Goal: Task Accomplishment & Management: Manage account settings

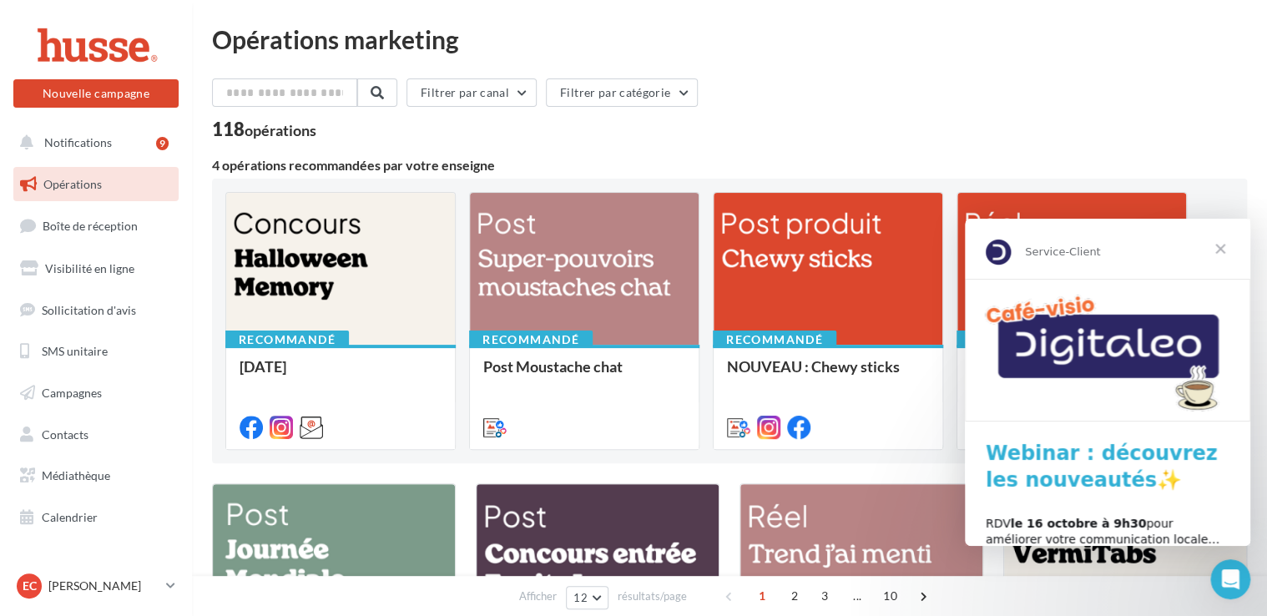
click at [1221, 246] on span "Fermer" at bounding box center [1220, 249] width 60 height 60
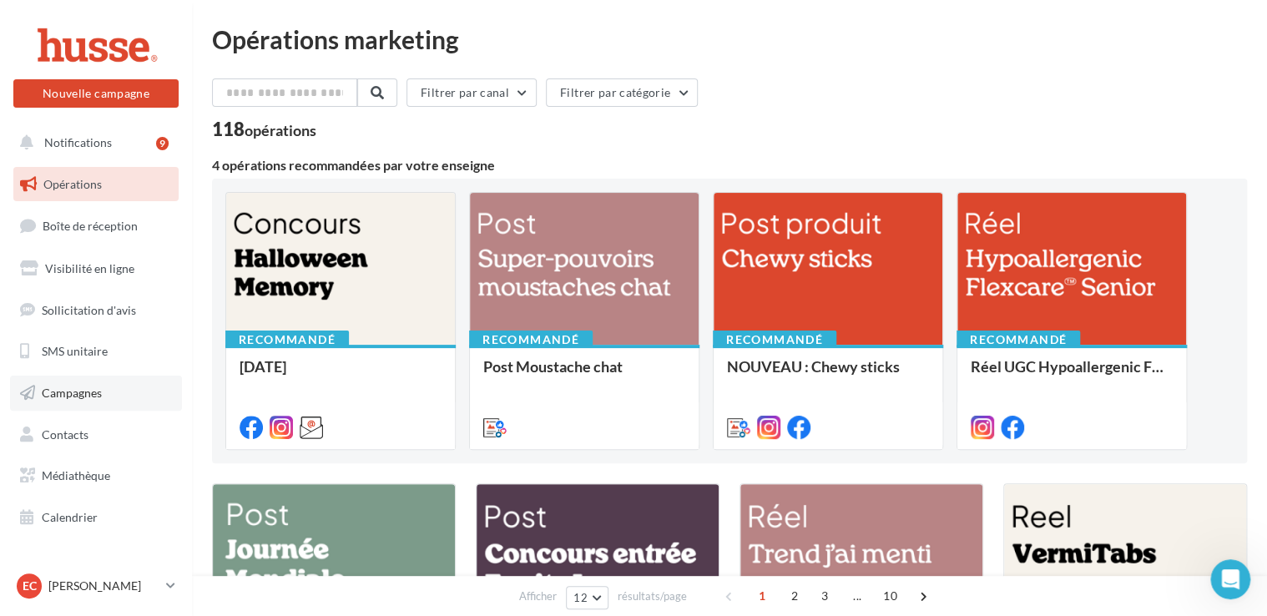
click at [106, 392] on link "Campagnes" at bounding box center [96, 393] width 172 height 35
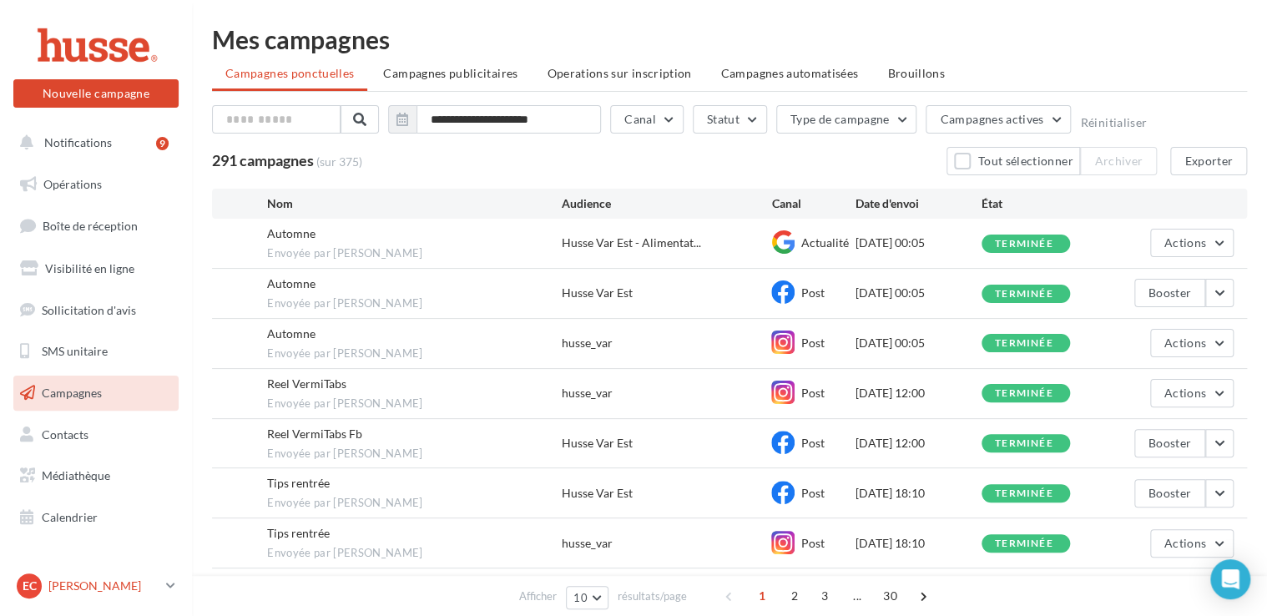
click at [167, 584] on icon at bounding box center [170, 585] width 9 height 14
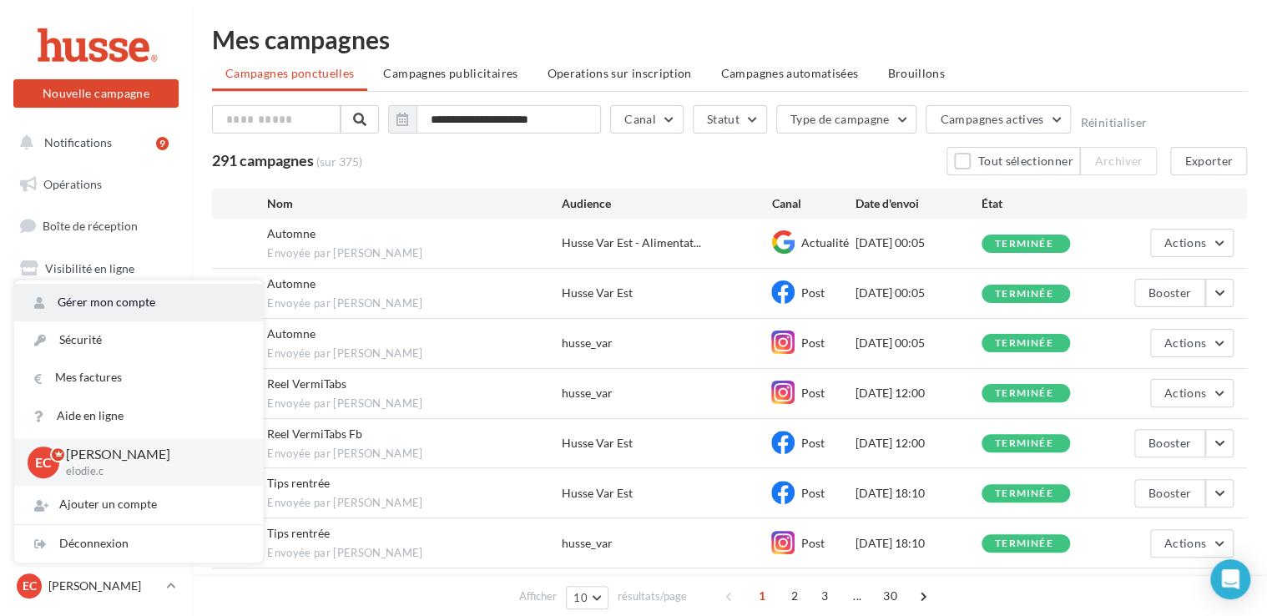
click at [157, 305] on link "Gérer mon compte" at bounding box center [138, 303] width 249 height 38
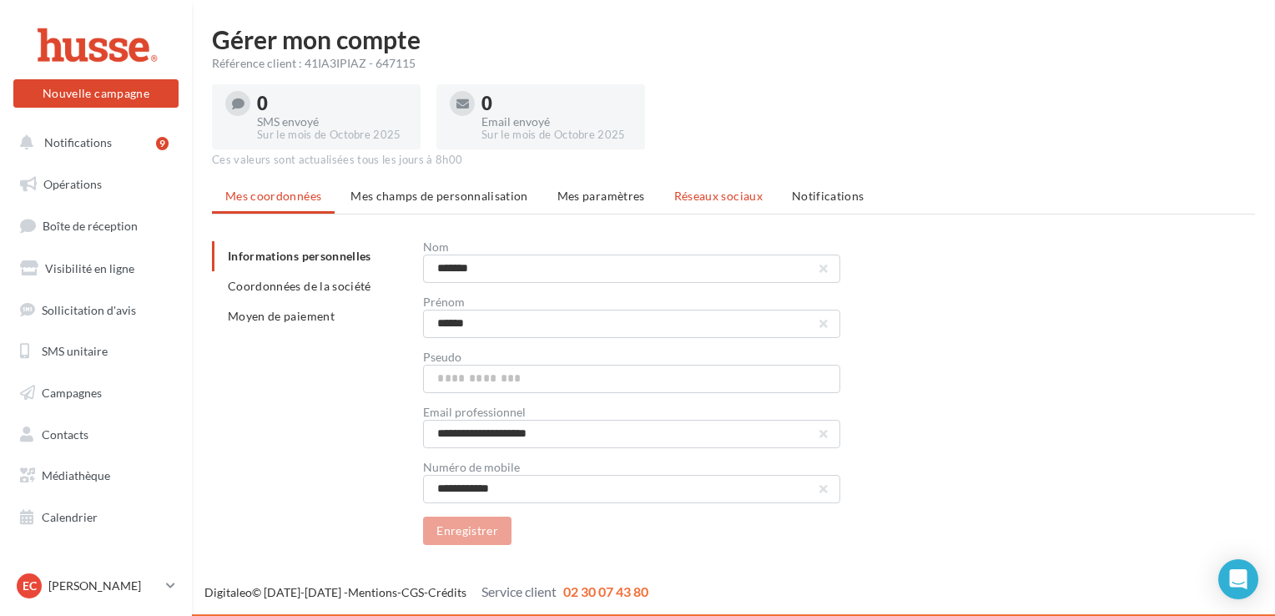
click at [729, 189] on span "Réseaux sociaux" at bounding box center [718, 196] width 88 height 14
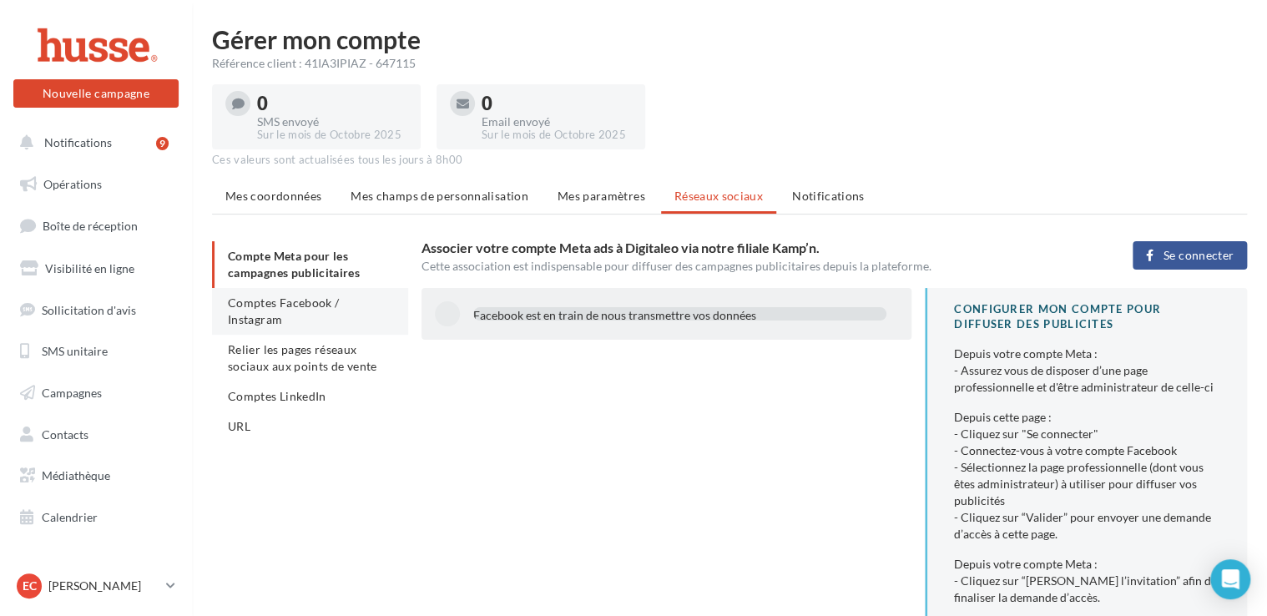
click at [339, 299] on span "Comptes Facebook / Instagram" at bounding box center [283, 310] width 111 height 31
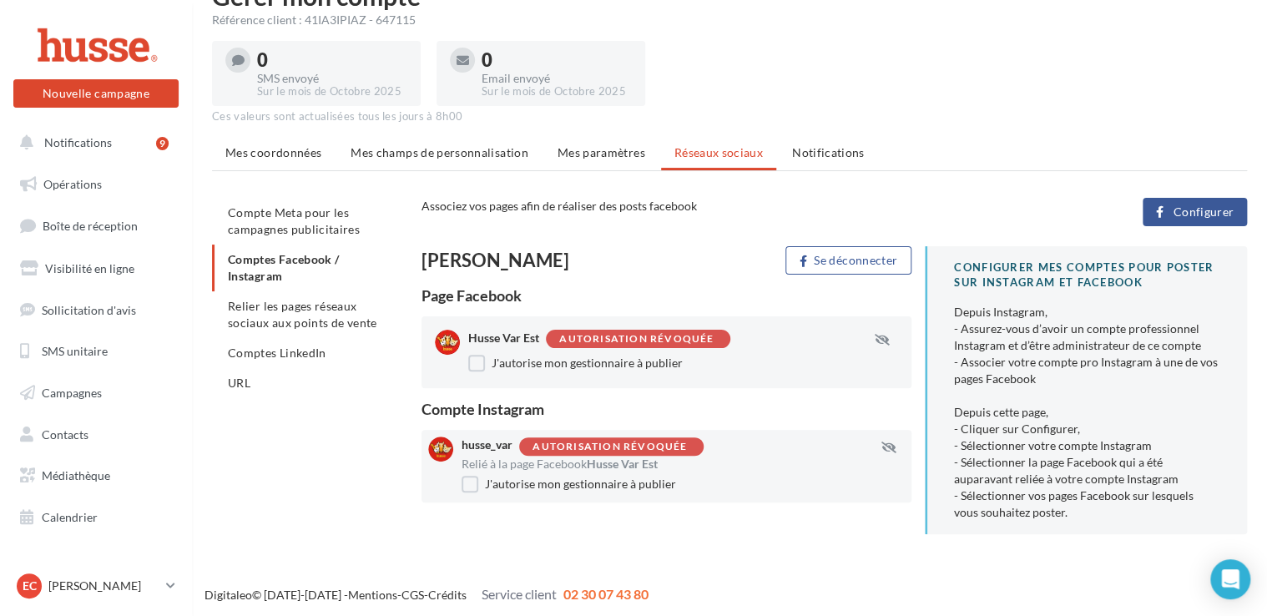
scroll to position [46, 0]
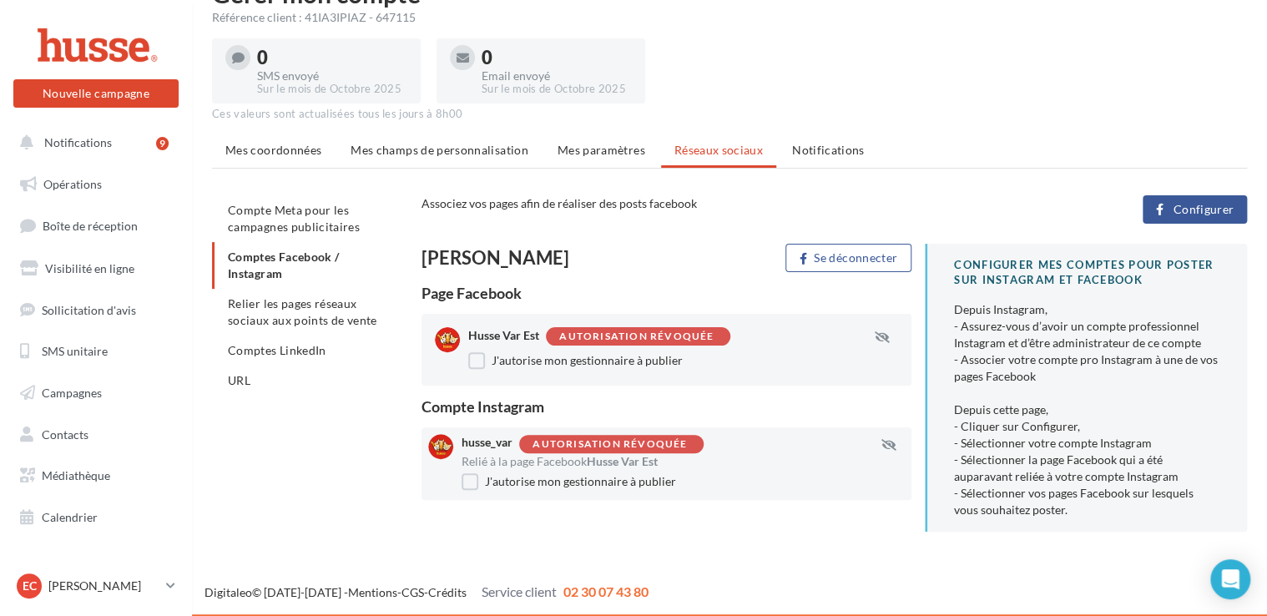
click at [1175, 210] on span "Configurer" at bounding box center [1203, 209] width 61 height 13
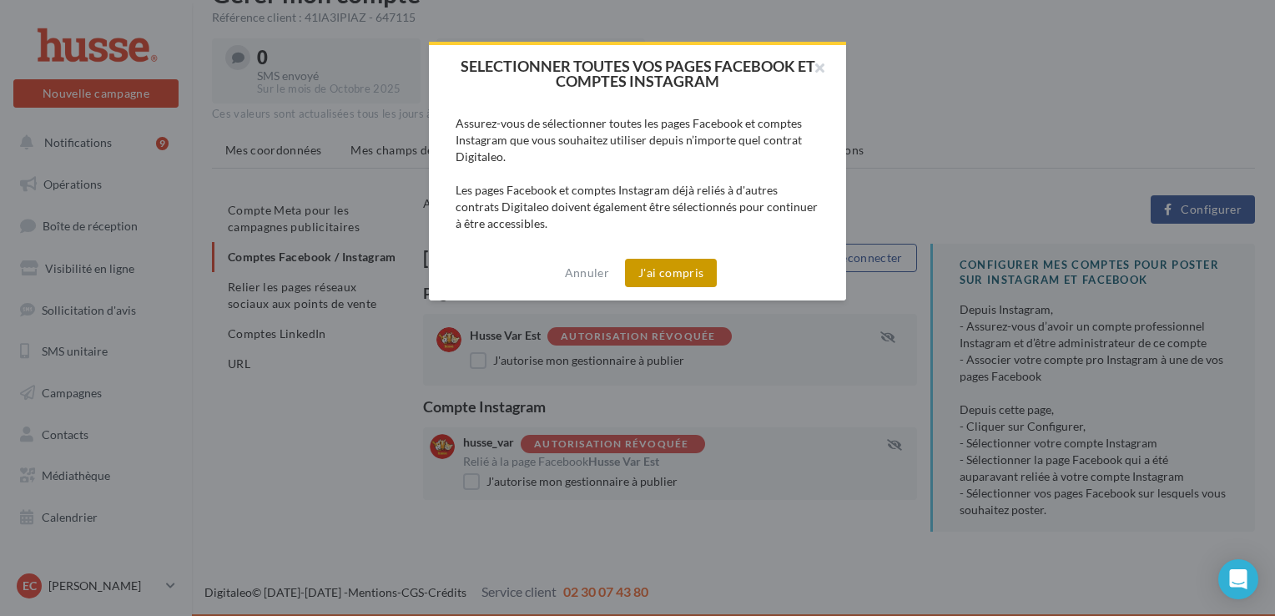
click at [669, 272] on button "J'ai compris" at bounding box center [671, 273] width 92 height 28
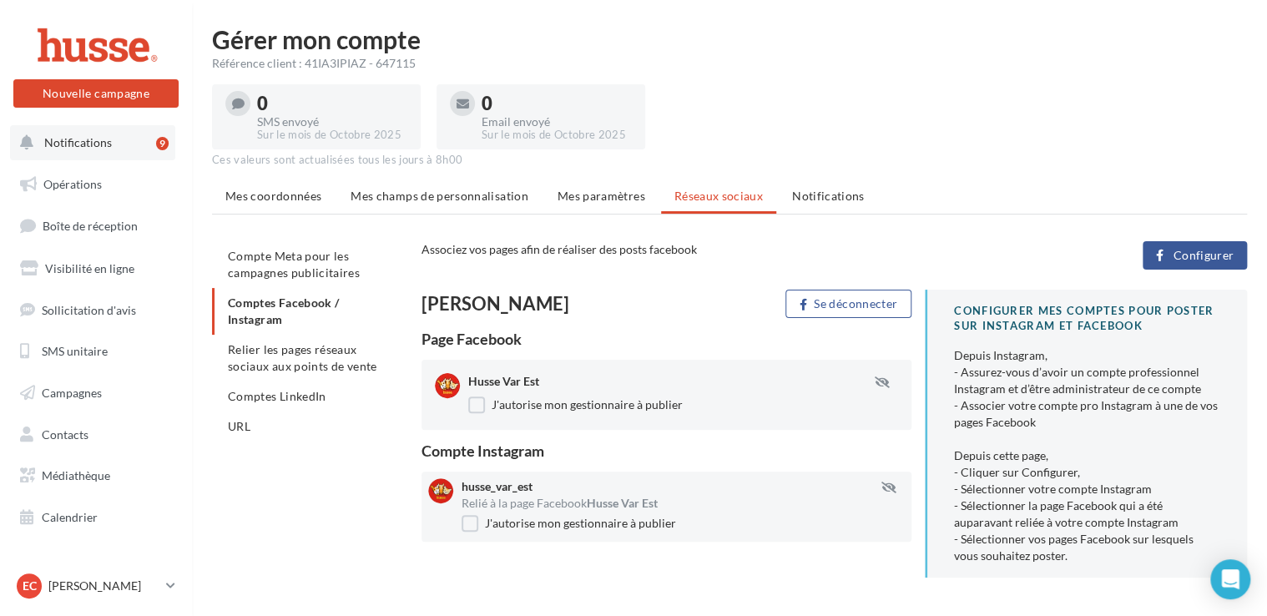
click at [130, 151] on button "Notifications 9" at bounding box center [92, 142] width 165 height 35
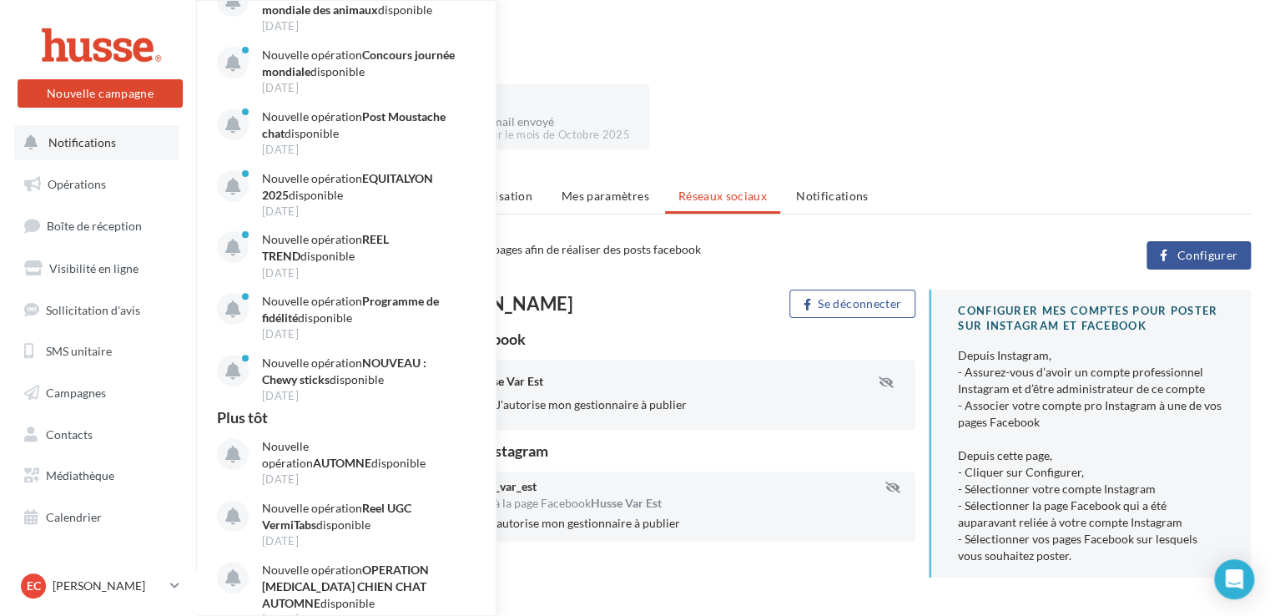
scroll to position [167, 0]
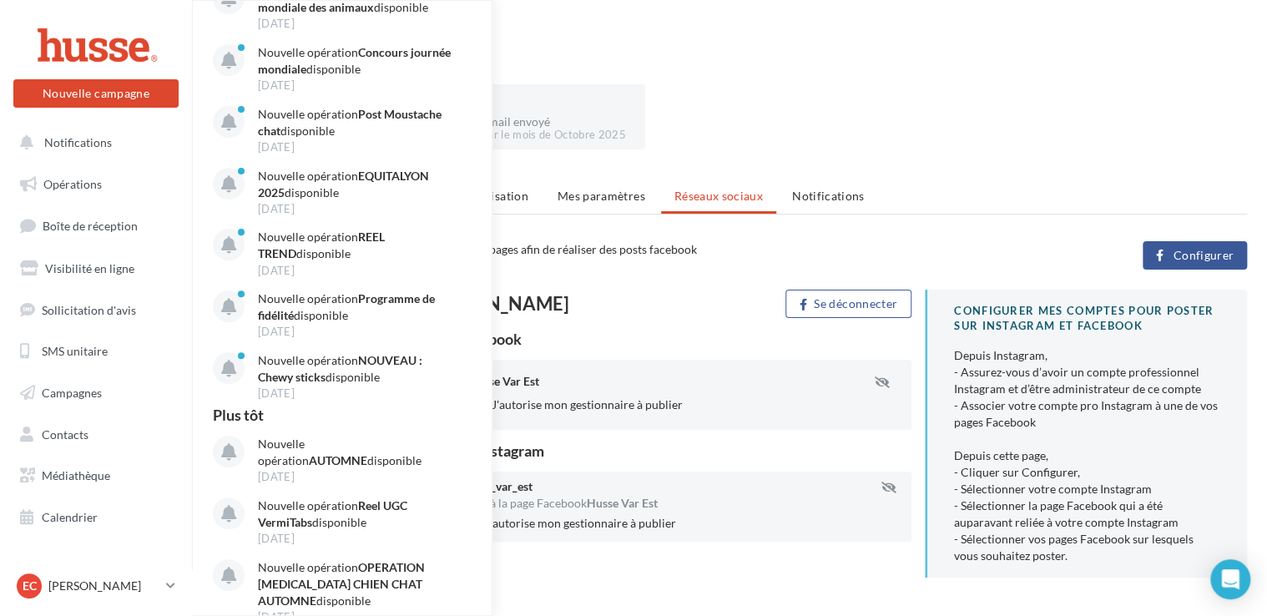
click at [813, 130] on div "0 SMS envoyé Sur le mois de Octobre 2025 0 Email envoyé Sur le mois de Octobre …" at bounding box center [729, 113] width 1035 height 71
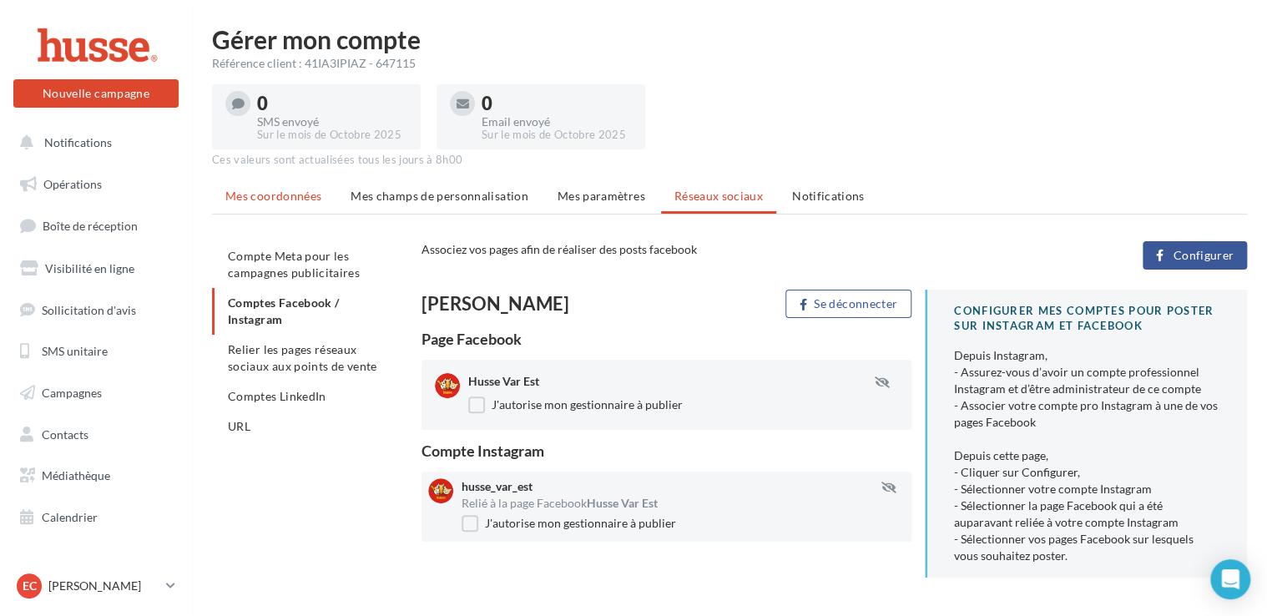
click at [305, 188] on li "Mes coordonnées" at bounding box center [273, 196] width 123 height 30
